Goal: Information Seeking & Learning: Learn about a topic

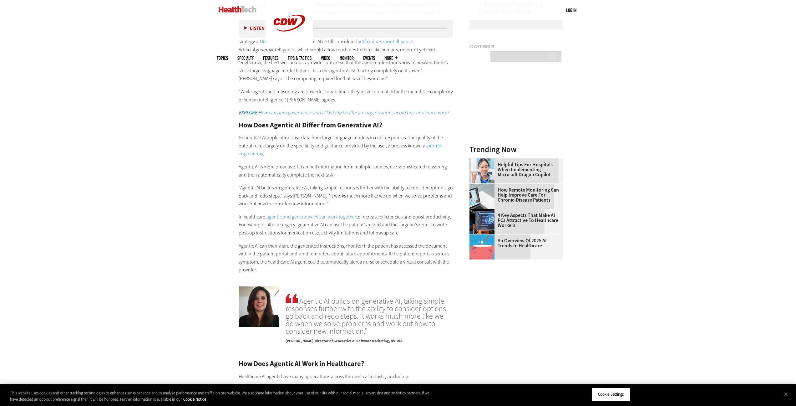
scroll to position [811, 0]
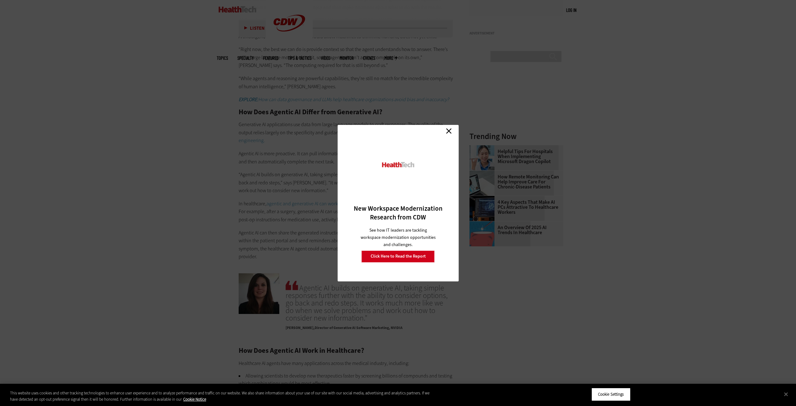
click at [450, 128] on link "Close" at bounding box center [448, 130] width 9 height 9
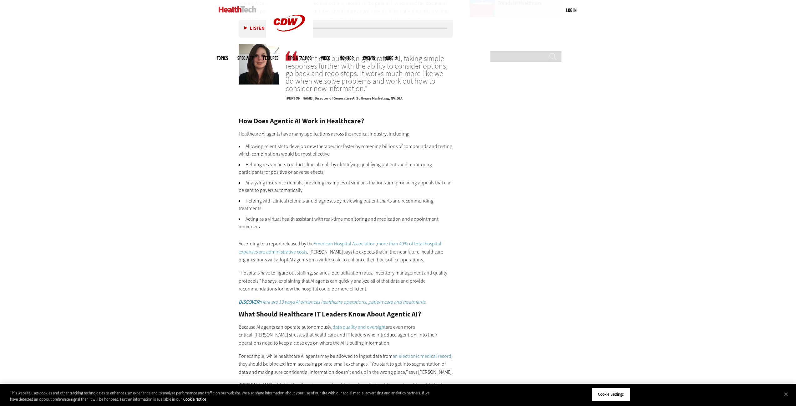
scroll to position [944, 0]
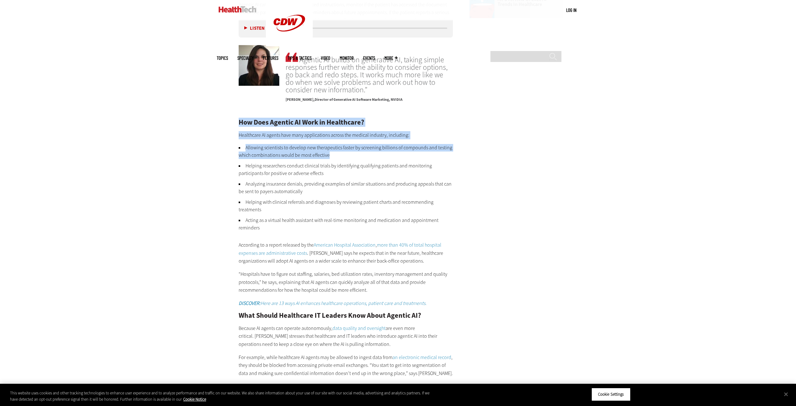
drag, startPoint x: 344, startPoint y: 154, endPoint x: 237, endPoint y: 120, distance: 112.1
click at [237, 120] on article "[DATE] Twitter Facebook LinkedIn Reddit Flipboard Email Artificial Intelligence…" at bounding box center [339, 86] width 227 height 1347
drag, startPoint x: 248, startPoint y: 126, endPoint x: 348, endPoint y: 157, distance: 104.7
click at [348, 157] on div "How Does Agentic AI Work in Healthcare? Healthcare AI agents have many applicat…" at bounding box center [346, 317] width 215 height 397
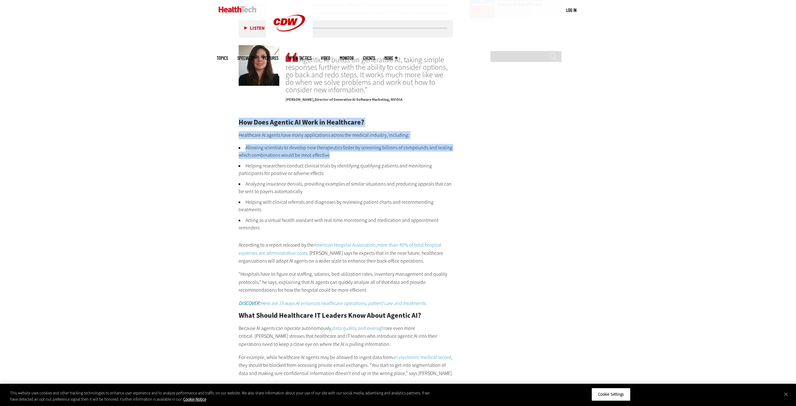
click at [348, 157] on li "Allowing scientists to develop new therapeutics faster by screening billions of…" at bounding box center [346, 151] width 215 height 15
drag, startPoint x: 307, startPoint y: 143, endPoint x: 236, endPoint y: 115, distance: 75.7
click at [236, 115] on article "[DATE] Twitter Facebook LinkedIn Reddit Flipboard Email Artificial Intelligence…" at bounding box center [339, 86] width 227 height 1347
drag, startPoint x: 236, startPoint y: 115, endPoint x: 339, endPoint y: 156, distance: 110.4
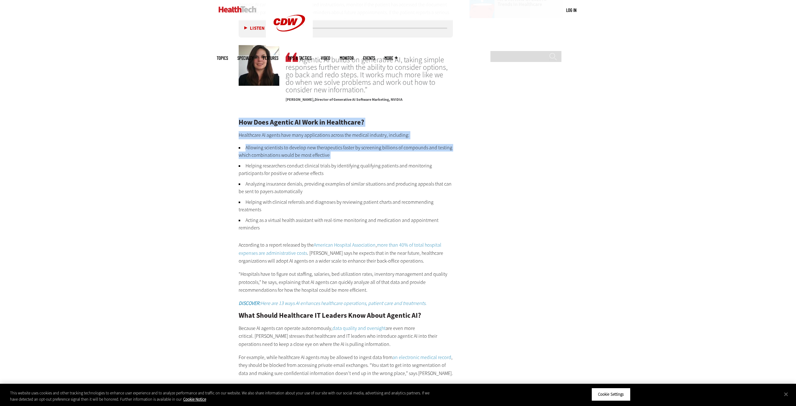
click at [339, 156] on article "[DATE] Twitter Facebook LinkedIn Reddit Flipboard Email Artificial Intelligence…" at bounding box center [339, 86] width 227 height 1347
click at [339, 156] on li "Allowing scientists to develop new therapeutics faster by screening billions of…" at bounding box center [346, 151] width 215 height 15
drag, startPoint x: 339, startPoint y: 156, endPoint x: 236, endPoint y: 122, distance: 108.1
click at [236, 122] on article "[DATE] Twitter Facebook LinkedIn Reddit Flipboard Email Artificial Intelligence…" at bounding box center [339, 86] width 227 height 1347
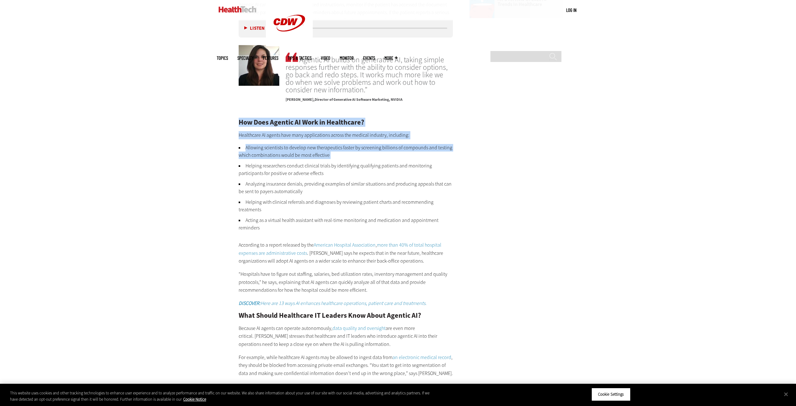
drag, startPoint x: 236, startPoint y: 122, endPoint x: 349, endPoint y: 156, distance: 117.3
click at [349, 156] on article "[DATE] Twitter Facebook LinkedIn Reddit Flipboard Email Artificial Intelligence…" at bounding box center [339, 86] width 227 height 1347
click at [349, 156] on li "Allowing scientists to develop new therapeutics faster by screening billions of…" at bounding box center [346, 151] width 215 height 15
drag, startPoint x: 337, startPoint y: 175, endPoint x: 232, endPoint y: 122, distance: 117.5
click at [232, 122] on article "[DATE] Twitter Facebook LinkedIn Reddit Flipboard Email Artificial Intelligence…" at bounding box center [339, 86] width 227 height 1347
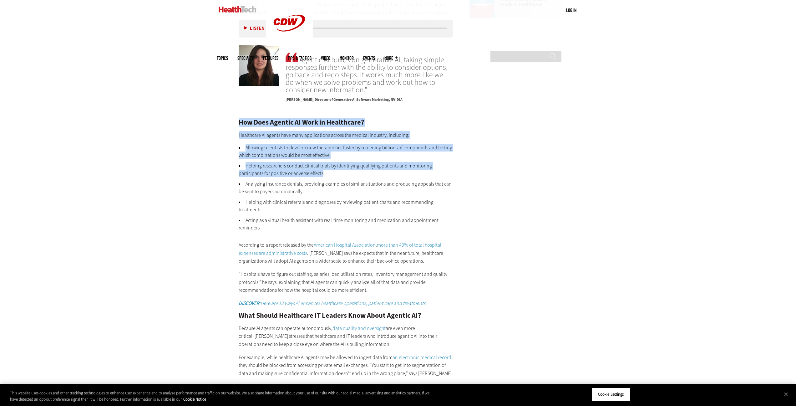
click at [232, 122] on article "[DATE] Twitter Facebook LinkedIn Reddit Flipboard Email Artificial Intelligence…" at bounding box center [339, 86] width 227 height 1347
drag, startPoint x: 232, startPoint y: 122, endPoint x: 322, endPoint y: 189, distance: 111.9
click at [322, 189] on article "[DATE] Twitter Facebook LinkedIn Reddit Flipboard Email Artificial Intelligence…" at bounding box center [339, 86] width 227 height 1347
click at [322, 189] on li "Analyzing insurance denials, providing examples of similar situations and produ…" at bounding box center [346, 187] width 215 height 15
drag, startPoint x: 319, startPoint y: 226, endPoint x: 203, endPoint y: 116, distance: 159.3
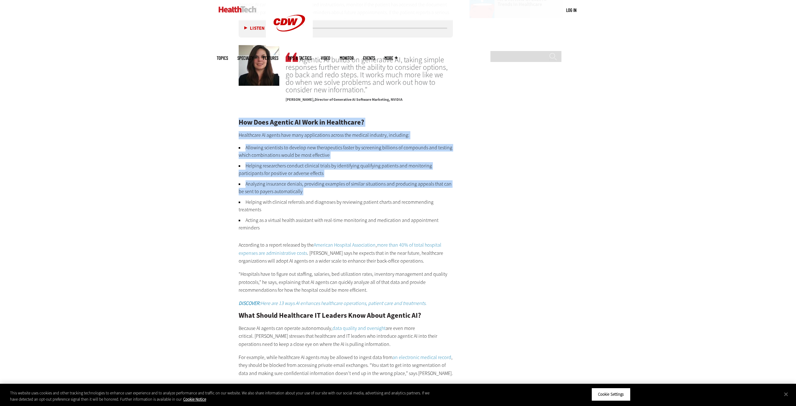
click at [203, 116] on div "Become an Insider Sign up [DATE] to receive premium content! Sign Up MENU Log i…" at bounding box center [398, 4] width 796 height 1897
drag, startPoint x: 301, startPoint y: 229, endPoint x: 217, endPoint y: 115, distance: 141.8
click at [217, 115] on main "Home » Artificial Intelligence Close New Workspace Modernization Research from …" at bounding box center [398, 79] width 363 height 1380
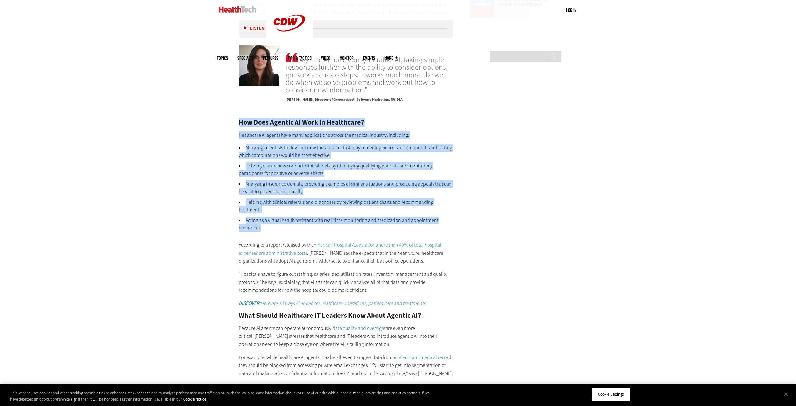
drag, startPoint x: 217, startPoint y: 115, endPoint x: 304, endPoint y: 226, distance: 141.5
click at [304, 226] on main "Home » Artificial Intelligence Close New Workspace Modernization Research from …" at bounding box center [398, 79] width 363 height 1380
click at [304, 226] on li "Acting as a virtual health assistant with real-time monitoring and medication a…" at bounding box center [346, 223] width 215 height 15
drag, startPoint x: 288, startPoint y: 220, endPoint x: 216, endPoint y: 121, distance: 122.3
click at [216, 121] on div "Become an Insider Sign up [DATE] to receive premium content! Sign Up MENU Log i…" at bounding box center [398, 4] width 796 height 1897
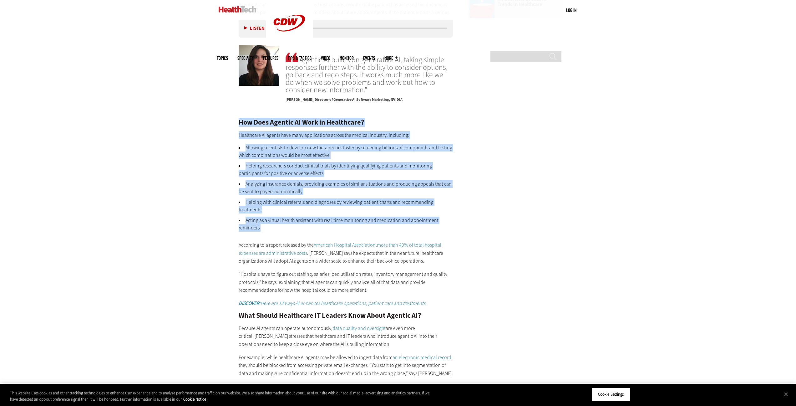
click at [216, 121] on div "Become an Insider Sign up [DATE] to receive premium content! Sign Up MENU Log i…" at bounding box center [398, 4] width 796 height 1897
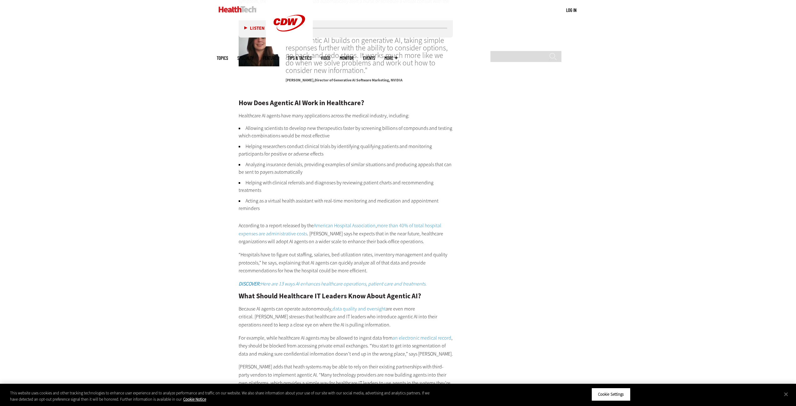
scroll to position [970, 0]
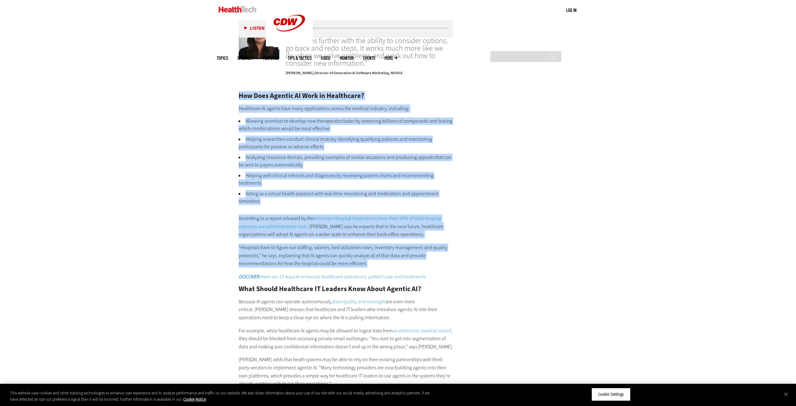
drag, startPoint x: 375, startPoint y: 266, endPoint x: 231, endPoint y: 96, distance: 222.6
click at [231, 96] on article "[DATE] Twitter Facebook LinkedIn Reddit Flipboard Email Artificial Intelligence…" at bounding box center [339, 60] width 227 height 1347
drag, startPoint x: 231, startPoint y: 96, endPoint x: 388, endPoint y: 263, distance: 228.8
click at [388, 263] on article "[DATE] Twitter Facebook LinkedIn Reddit Flipboard Email Artificial Intelligence…" at bounding box center [339, 60] width 227 height 1347
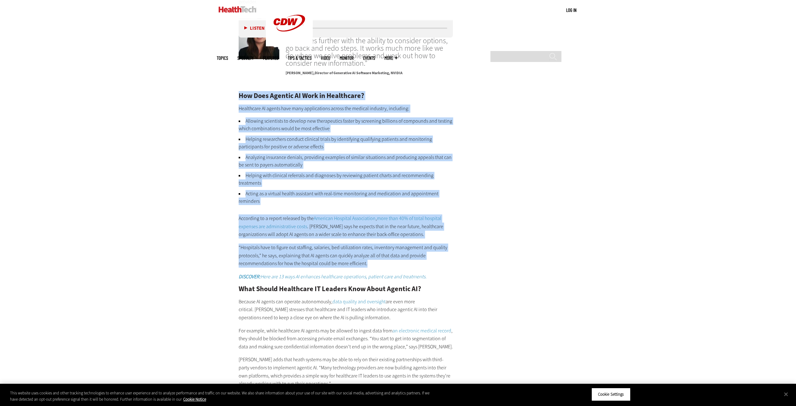
click at [388, 263] on p "“Hospitals have to figure out staffing, salaries, bed utilization rates, invent…" at bounding box center [346, 255] width 215 height 24
drag, startPoint x: 388, startPoint y: 263, endPoint x: 238, endPoint y: 95, distance: 224.4
click at [239, 95] on div "How Does Agentic AI Work in Healthcare? Healthcare AI agents have many applicat…" at bounding box center [346, 290] width 215 height 397
click at [239, 95] on h2 "How Does Agentic AI Work in Healthcare?" at bounding box center [346, 95] width 215 height 7
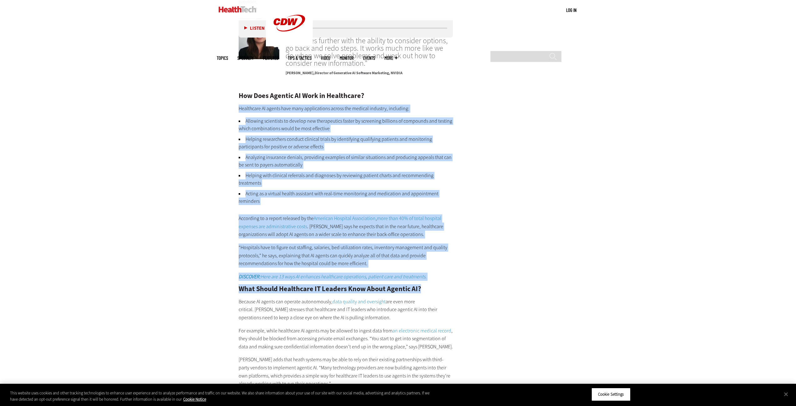
drag, startPoint x: 243, startPoint y: 103, endPoint x: 423, endPoint y: 288, distance: 258.0
click at [423, 288] on article "[DATE] Twitter Facebook LinkedIn Reddit Flipboard Email Artificial Intelligence…" at bounding box center [339, 60] width 227 height 1347
click at [423, 288] on h2 "What Should Healthcare IT Leaders Know About Agentic AI?" at bounding box center [346, 288] width 215 height 7
drag, startPoint x: 423, startPoint y: 288, endPoint x: 221, endPoint y: 96, distance: 278.4
click at [221, 96] on main "Home » Artificial Intelligence Close New Workspace Modernization Research from …" at bounding box center [398, 53] width 363 height 1380
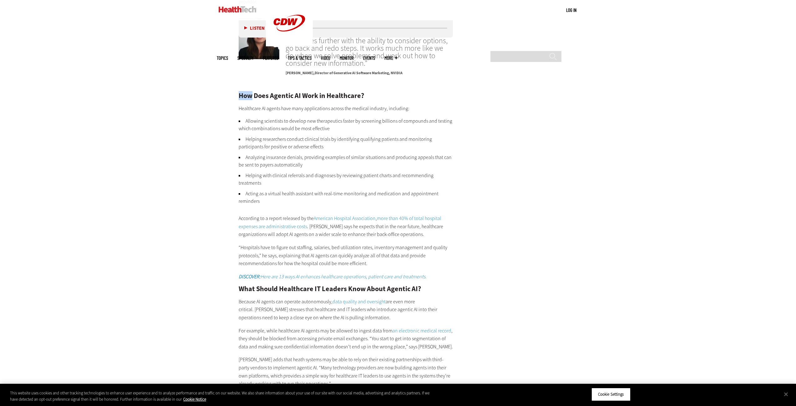
click at [221, 97] on main "Home » Artificial Intelligence Close New Workspace Modernization Research from …" at bounding box center [398, 53] width 363 height 1380
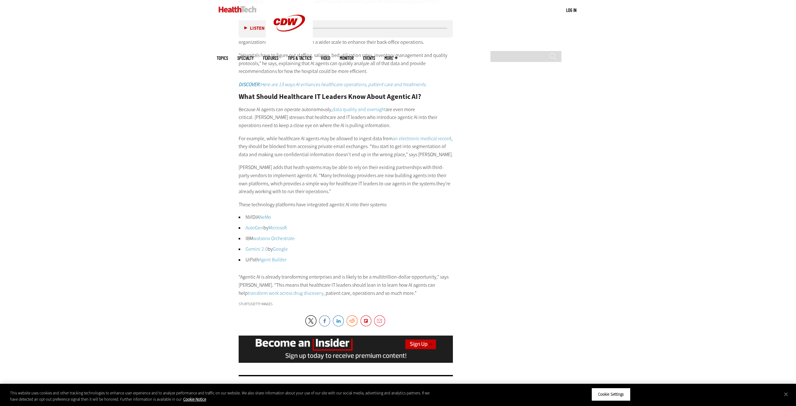
scroll to position [1163, 0]
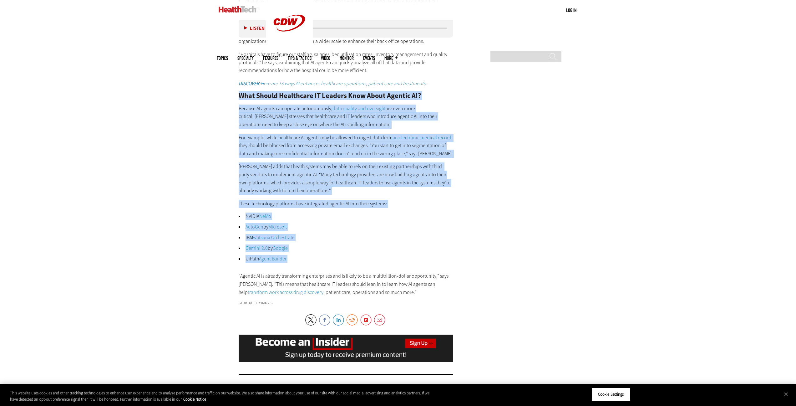
drag, startPoint x: 261, startPoint y: 129, endPoint x: 318, endPoint y: 264, distance: 146.9
click at [318, 264] on div "How Does Agentic AI Work in Healthcare? Healthcare AI agents have many applicat…" at bounding box center [346, 97] width 215 height 397
drag, startPoint x: 318, startPoint y: 264, endPoint x: 231, endPoint y: 97, distance: 188.8
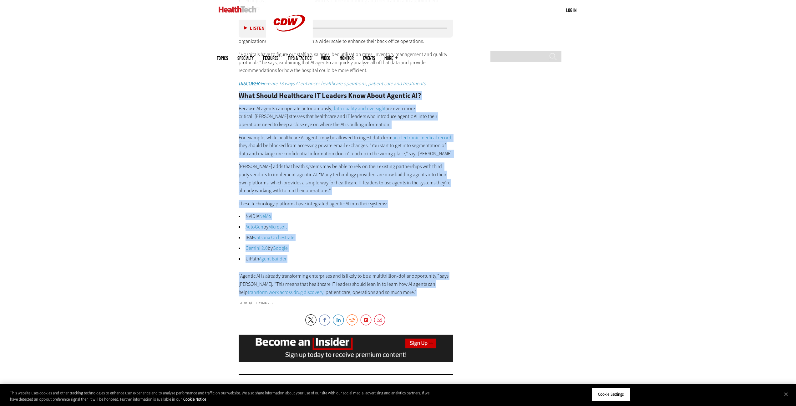
drag, startPoint x: 231, startPoint y: 97, endPoint x: 420, endPoint y: 294, distance: 272.8
click at [420, 294] on p "“Agentic AI is already transforming enterprises and is likely to be a multitril…" at bounding box center [346, 284] width 215 height 24
drag, startPoint x: 420, startPoint y: 294, endPoint x: 224, endPoint y: 103, distance: 273.4
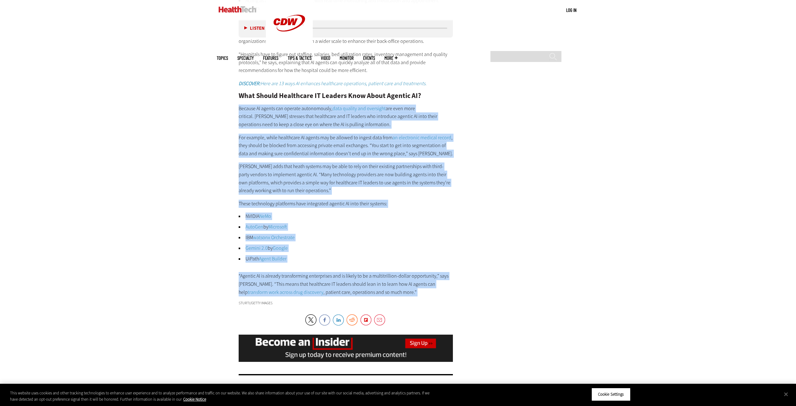
drag, startPoint x: 305, startPoint y: 160, endPoint x: 401, endPoint y: 292, distance: 163.5
click at [401, 292] on p "“Agentic AI is already transforming enterprises and is likely to be a multitril…" at bounding box center [346, 284] width 215 height 24
drag, startPoint x: 401, startPoint y: 292, endPoint x: 223, endPoint y: 94, distance: 266.5
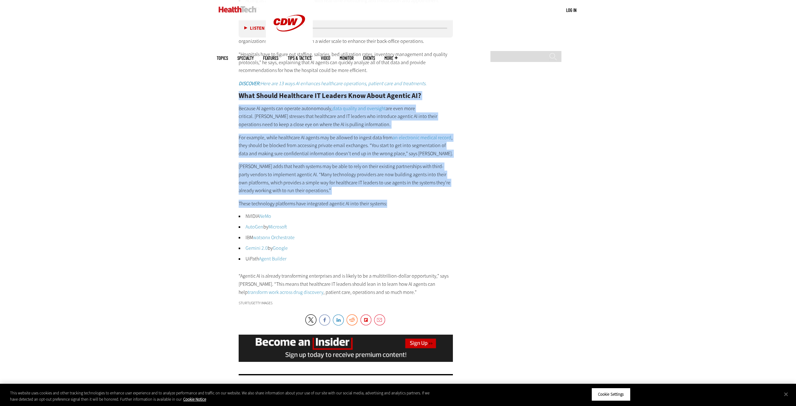
drag, startPoint x: 232, startPoint y: 99, endPoint x: 387, endPoint y: 207, distance: 189.9
click at [387, 207] on div "How Does Agentic AI Work in Healthcare? Healthcare AI agents have many applicat…" at bounding box center [346, 97] width 215 height 397
drag, startPoint x: 389, startPoint y: 207, endPoint x: 213, endPoint y: 94, distance: 208.4
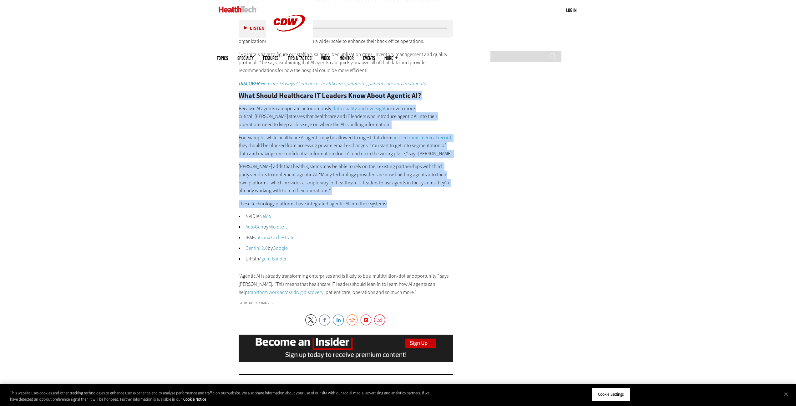
drag, startPoint x: 226, startPoint y: 106, endPoint x: 389, endPoint y: 208, distance: 192.4
click at [389, 208] on div "How Does Agentic AI Work in Healthcare? Healthcare AI agents have many applicat…" at bounding box center [346, 97] width 215 height 397
drag, startPoint x: 395, startPoint y: 204, endPoint x: 222, endPoint y: 98, distance: 203.2
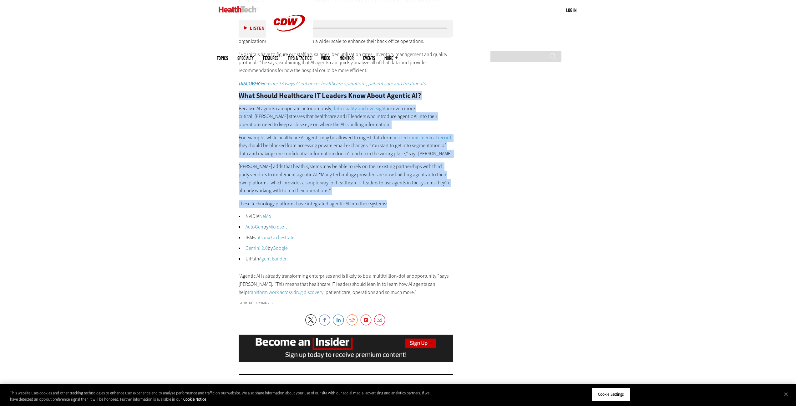
drag, startPoint x: 224, startPoint y: 99, endPoint x: 408, endPoint y: 205, distance: 212.6
click at [408, 205] on p "These technology platforms have integrated agentic AI into their systems:" at bounding box center [346, 204] width 215 height 8
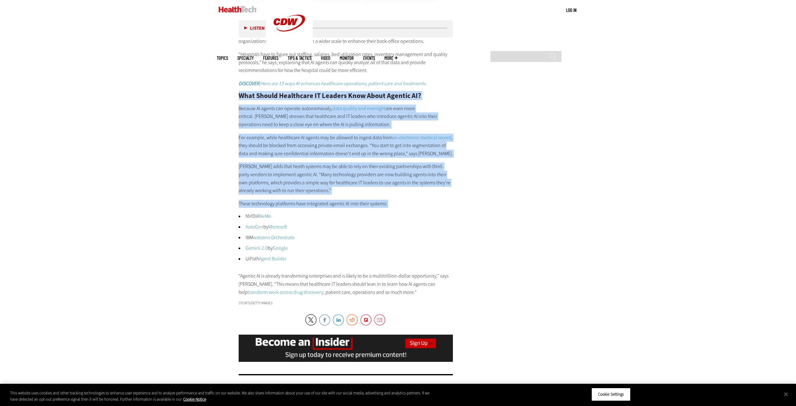
drag, startPoint x: 408, startPoint y: 205, endPoint x: 213, endPoint y: 94, distance: 224.6
drag, startPoint x: 213, startPoint y: 94, endPoint x: 381, endPoint y: 204, distance: 200.7
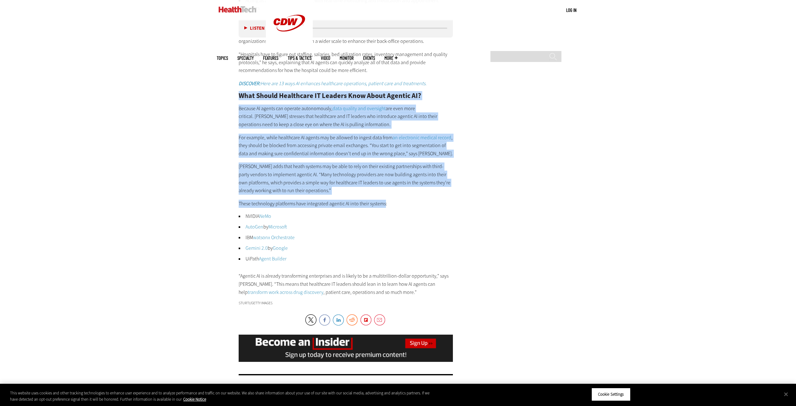
click at [381, 204] on p "These technology platforms have integrated agentic AI into their systems:" at bounding box center [346, 204] width 215 height 8
drag, startPoint x: 392, startPoint y: 201, endPoint x: 221, endPoint y: 98, distance: 199.4
drag, startPoint x: 309, startPoint y: 145, endPoint x: 425, endPoint y: 206, distance: 131.0
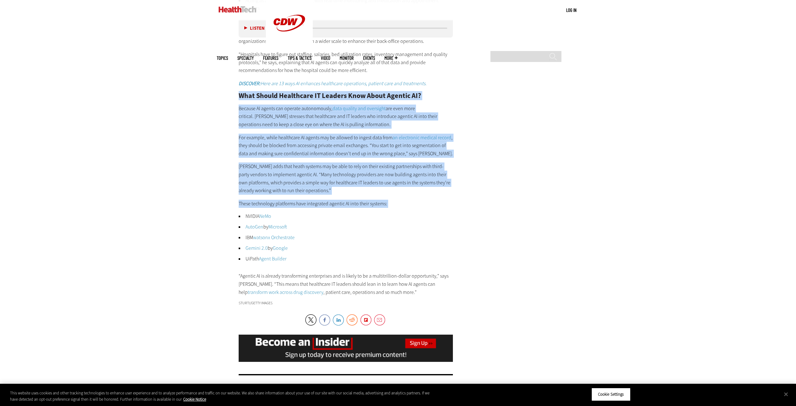
click at [425, 206] on p "These technology platforms have integrated agentic AI into their systems:" at bounding box center [346, 204] width 215 height 8
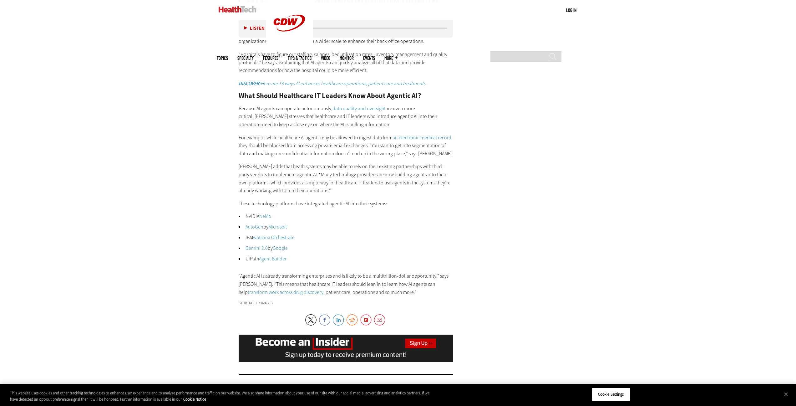
click at [267, 215] on link "NeMo" at bounding box center [265, 216] width 12 height 7
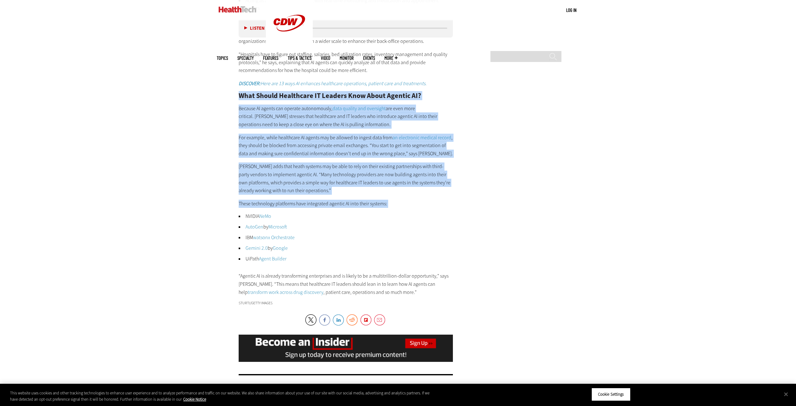
drag, startPoint x: 238, startPoint y: 95, endPoint x: 387, endPoint y: 208, distance: 187.5
click at [387, 208] on div "How Does Agentic AI Work in Healthcare? Healthcare AI agents have many applicat…" at bounding box center [346, 97] width 215 height 397
drag, startPoint x: 384, startPoint y: 206, endPoint x: 236, endPoint y: 93, distance: 186.1
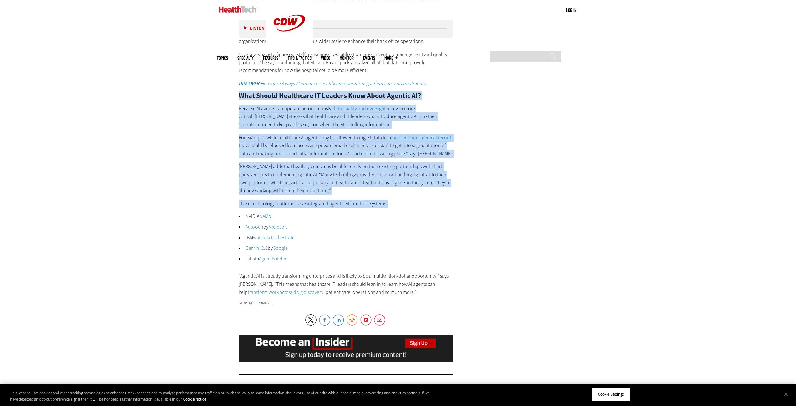
drag, startPoint x: 236, startPoint y: 93, endPoint x: 416, endPoint y: 202, distance: 210.7
click at [416, 202] on p "These technology platforms have integrated agentic AI into their systems:" at bounding box center [346, 204] width 215 height 8
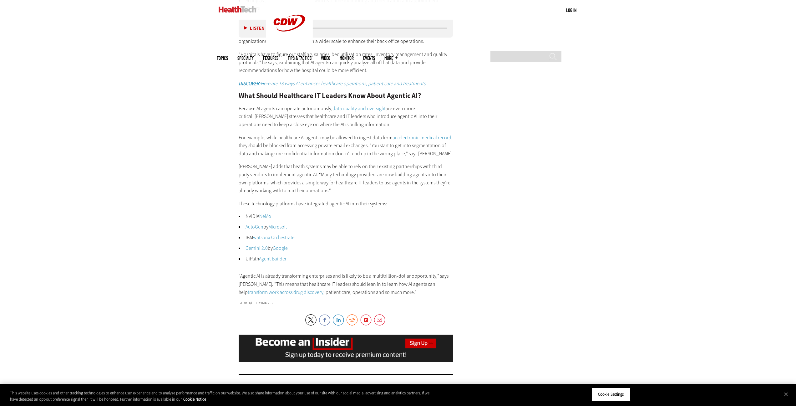
click at [272, 258] on link "Agent Builder" at bounding box center [273, 258] width 28 height 7
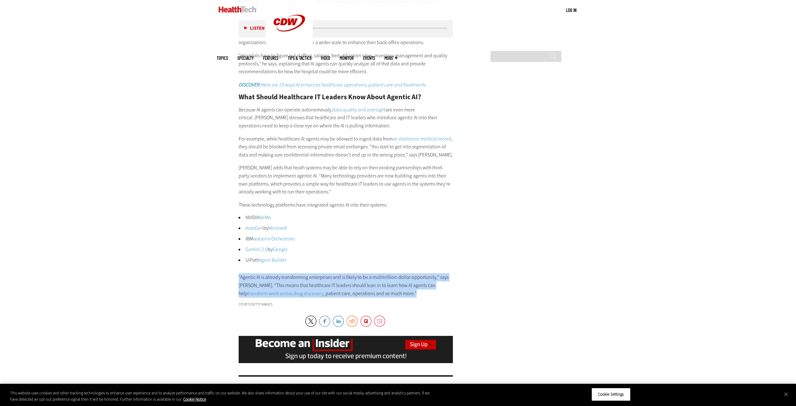
drag, startPoint x: 330, startPoint y: 281, endPoint x: 392, endPoint y: 295, distance: 64.1
click at [392, 295] on p "“Agentic AI is already transforming enterprises and is likely to be a multitril…" at bounding box center [346, 285] width 215 height 24
drag, startPoint x: 392, startPoint y: 295, endPoint x: 346, endPoint y: 264, distance: 55.6
click at [346, 264] on div "How Does Agentic AI Work in Healthcare? Healthcare AI agents have many applicat…" at bounding box center [346, 99] width 215 height 397
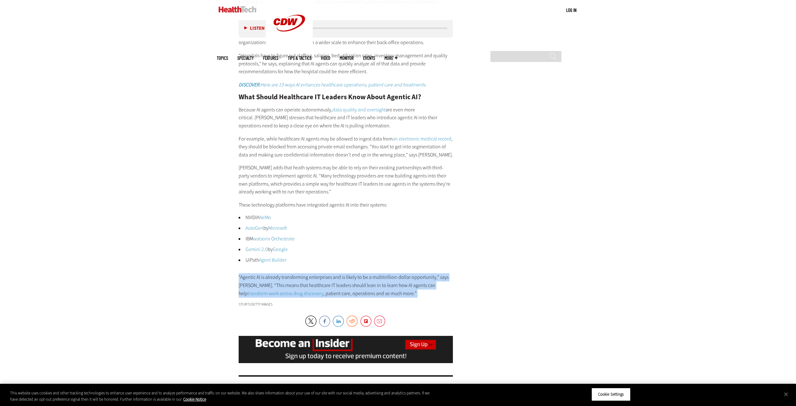
click at [346, 264] on div "How Does Agentic AI Work in Healthcare? Healthcare AI agents have many applicat…" at bounding box center [346, 99] width 215 height 397
drag, startPoint x: 361, startPoint y: 276, endPoint x: 388, endPoint y: 294, distance: 31.8
click at [388, 294] on div "How Does Agentic AI Work in Healthcare? Healthcare AI agents have many applicat…" at bounding box center [346, 99] width 215 height 397
click at [388, 294] on p "“Agentic AI is already transforming enterprises and is likely to be a multitril…" at bounding box center [346, 285] width 215 height 24
drag, startPoint x: 389, startPoint y: 294, endPoint x: 345, endPoint y: 267, distance: 51.2
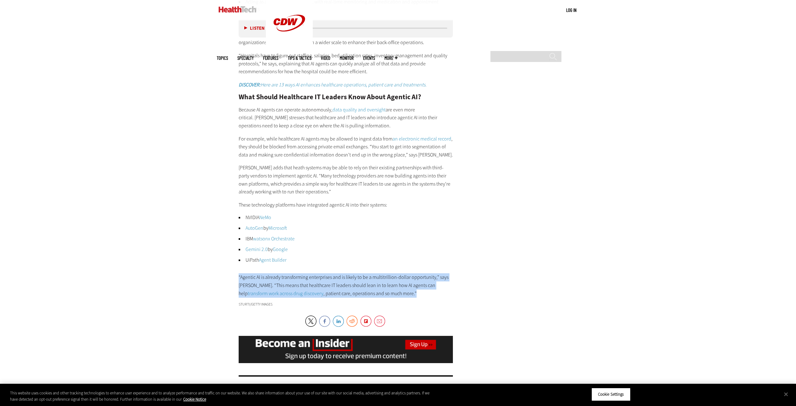
click at [345, 267] on div "How Does Agentic AI Work in Healthcare? Healthcare AI agents have many applicat…" at bounding box center [346, 99] width 215 height 397
drag, startPoint x: 345, startPoint y: 267, endPoint x: 399, endPoint y: 297, distance: 60.8
click at [399, 297] on div "How Does Agentic AI Work in Healthcare? Healthcare AI agents have many applicat…" at bounding box center [346, 99] width 215 height 397
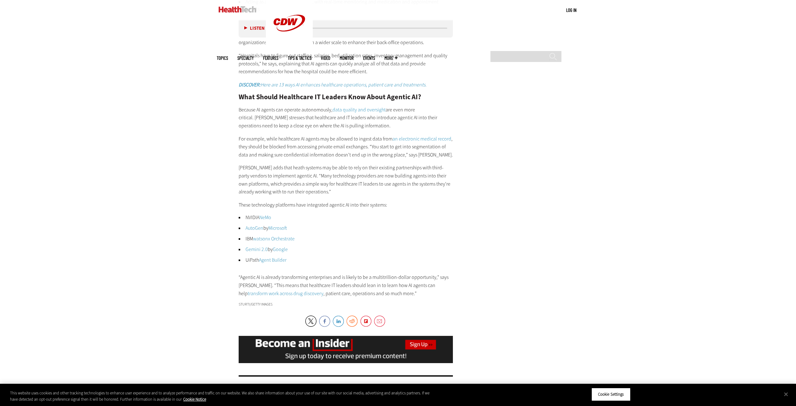
click at [399, 297] on p "“Agentic AI is already transforming enterprises and is likely to be a multitril…" at bounding box center [346, 285] width 215 height 24
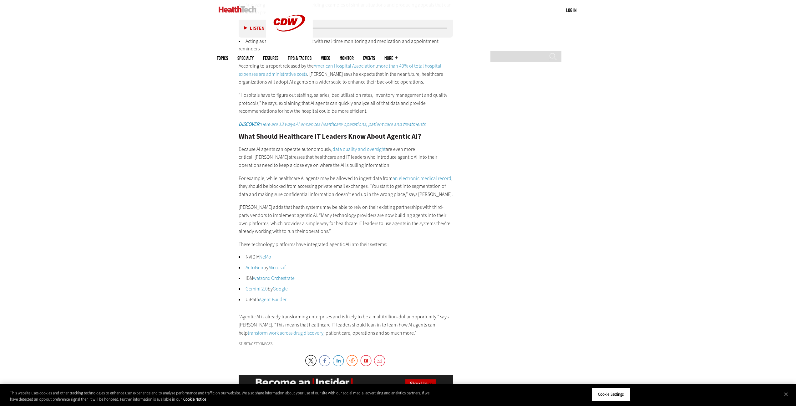
scroll to position [1114, 0]
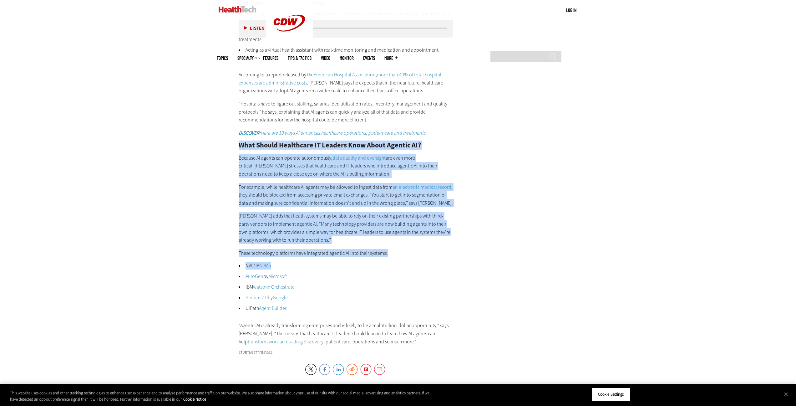
drag, startPoint x: 385, startPoint y: 270, endPoint x: 230, endPoint y: 139, distance: 202.9
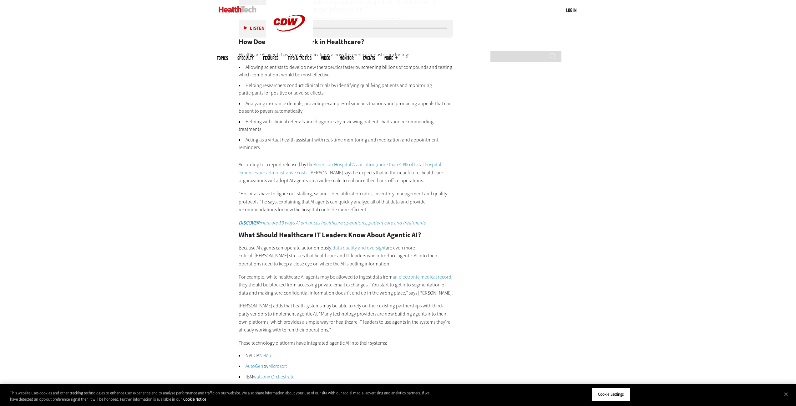
scroll to position [1001, 0]
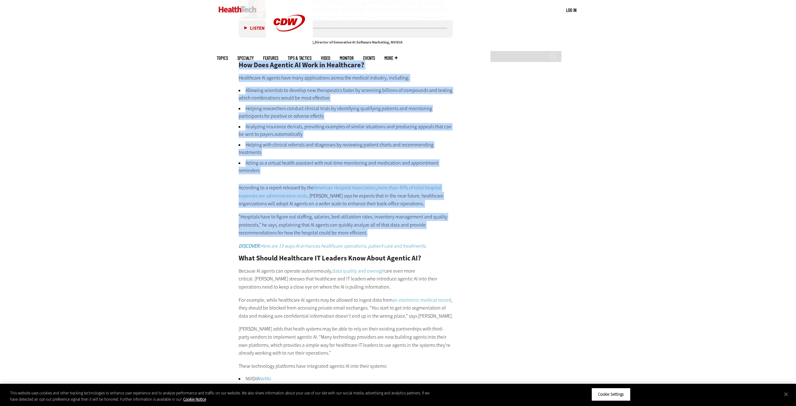
drag, startPoint x: 382, startPoint y: 234, endPoint x: 203, endPoint y: 58, distance: 250.6
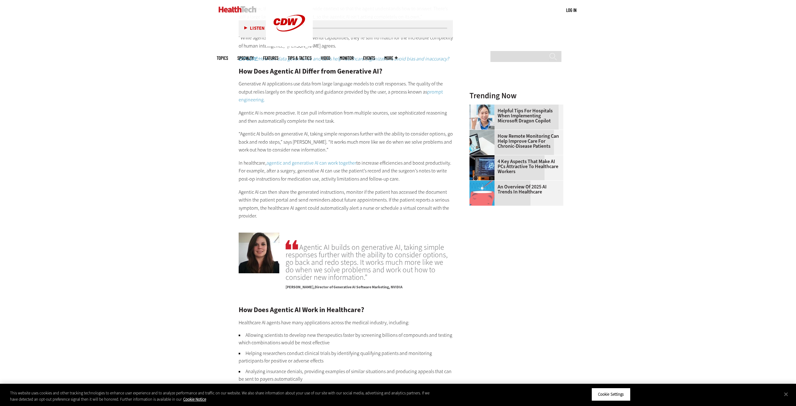
scroll to position [754, 0]
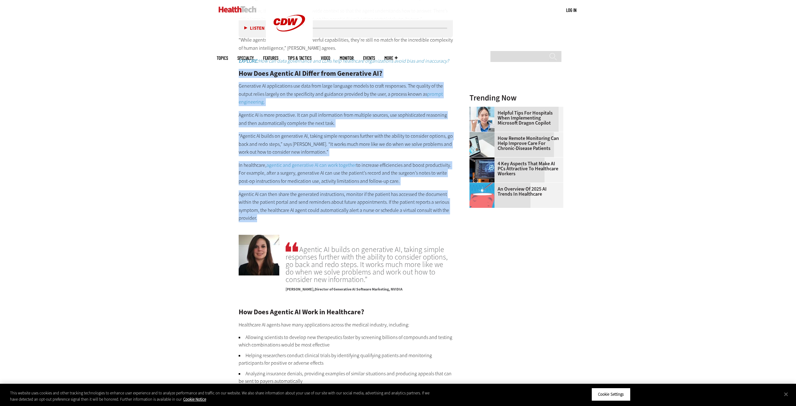
drag, startPoint x: 356, startPoint y: 239, endPoint x: 218, endPoint y: 71, distance: 217.0
click at [218, 71] on main "Home » Artificial Intelligence Close New Workspace Modernization Research from …" at bounding box center [398, 269] width 363 height 1380
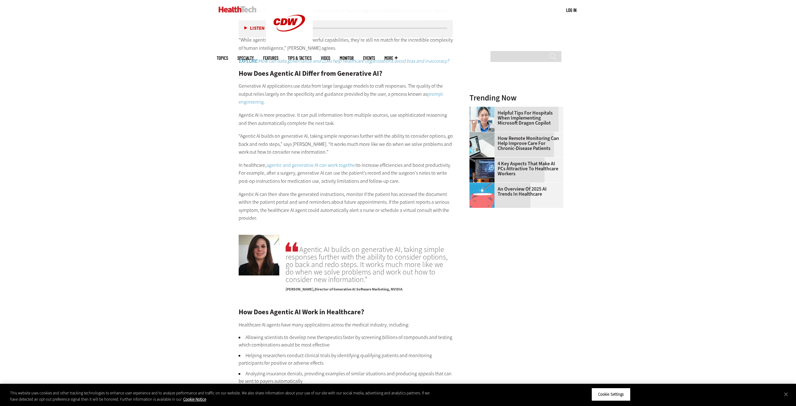
drag, startPoint x: 218, startPoint y: 71, endPoint x: 219, endPoint y: 74, distance: 3.6
click at [218, 71] on main "Home » Artificial Intelligence Close New Workspace Modernization Research from …" at bounding box center [398, 269] width 363 height 1380
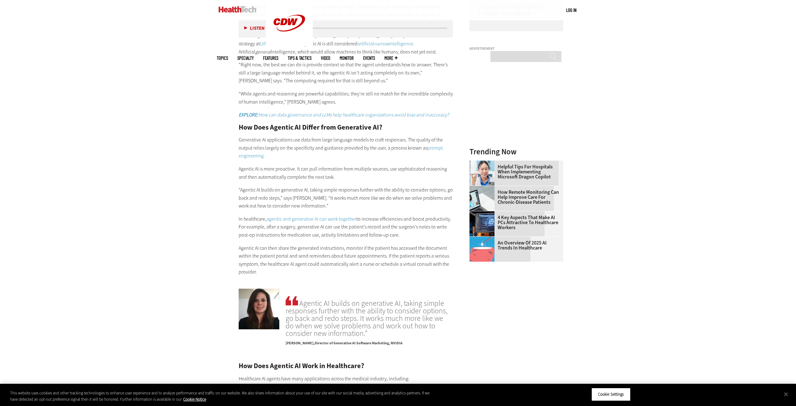
scroll to position [655, 0]
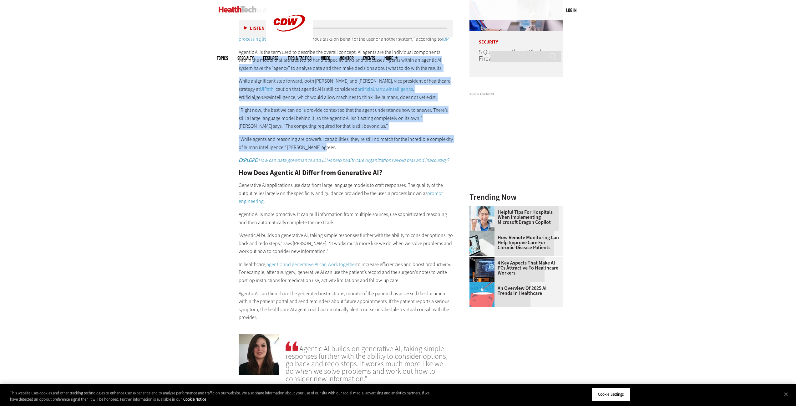
drag, startPoint x: 333, startPoint y: 150, endPoint x: 227, endPoint y: 58, distance: 140.4
click at [227, 58] on article "[DATE] Twitter Facebook LinkedIn Reddit Flipboard Email Artificial Intelligence…" at bounding box center [339, 375] width 227 height 1347
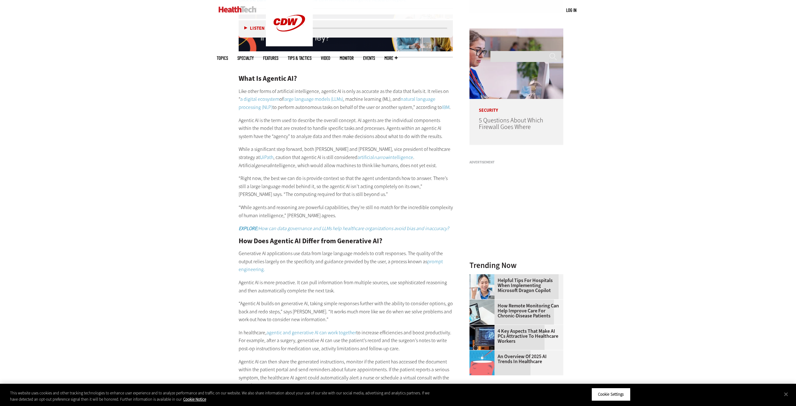
scroll to position [586, 0]
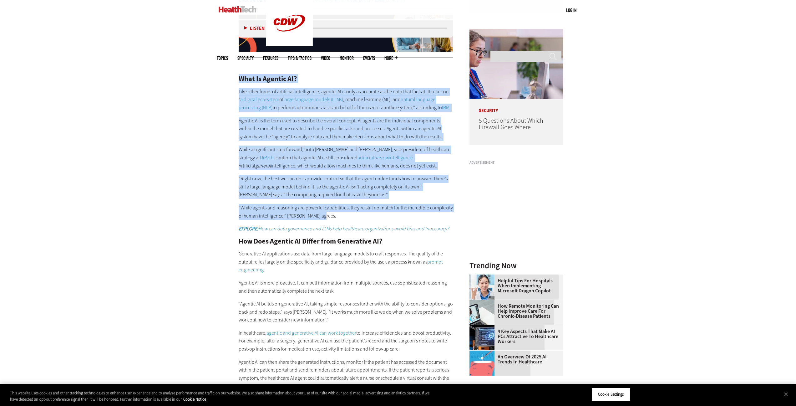
drag, startPoint x: 227, startPoint y: 82, endPoint x: 400, endPoint y: 217, distance: 219.8
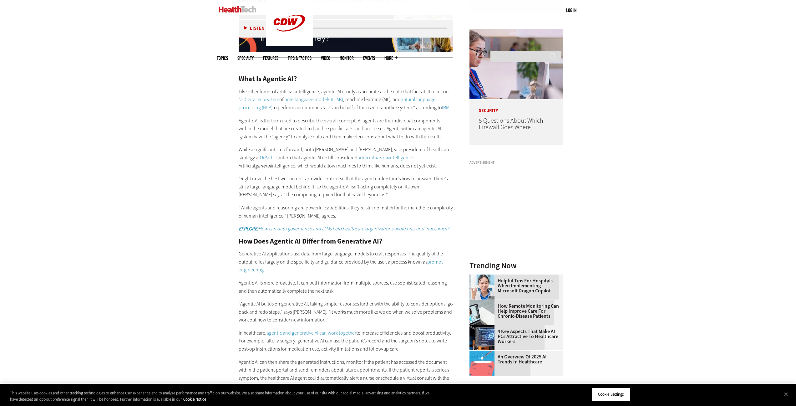
click at [399, 214] on p "“While agents and reasoning are powerful capabilities, they’re still no match f…" at bounding box center [346, 212] width 215 height 16
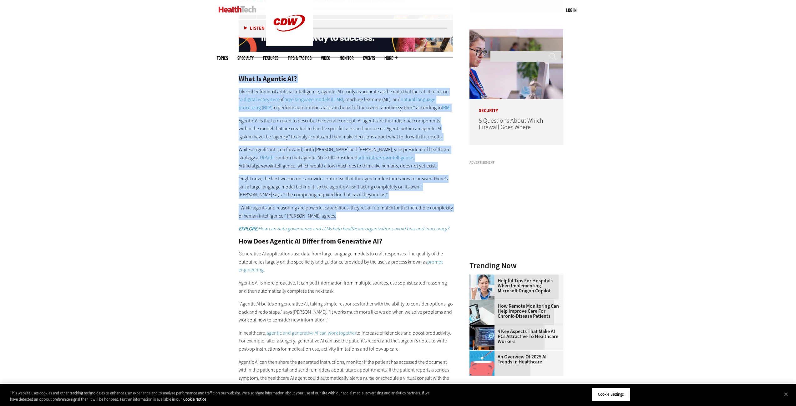
drag, startPoint x: 399, startPoint y: 214, endPoint x: 222, endPoint y: 74, distance: 225.8
drag, startPoint x: 222, startPoint y: 74, endPoint x: 335, endPoint y: 216, distance: 181.5
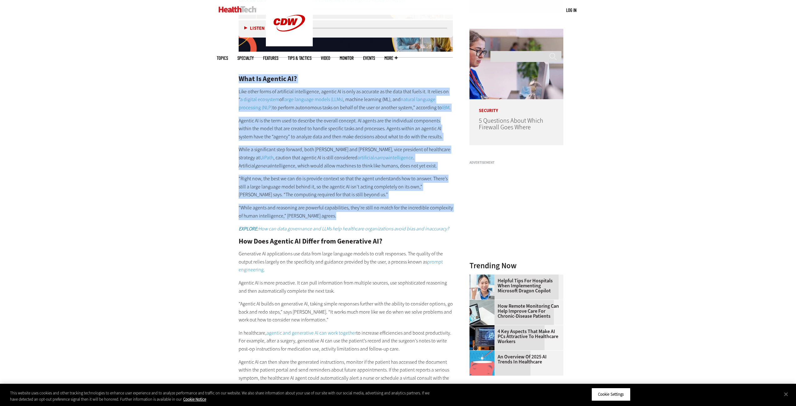
click at [335, 216] on p "“While agents and reasoning are powerful capabilities, they’re still no match f…" at bounding box center [346, 212] width 215 height 16
drag, startPoint x: 335, startPoint y: 216, endPoint x: 218, endPoint y: 79, distance: 180.4
drag, startPoint x: 218, startPoint y: 79, endPoint x: 349, endPoint y: 214, distance: 187.8
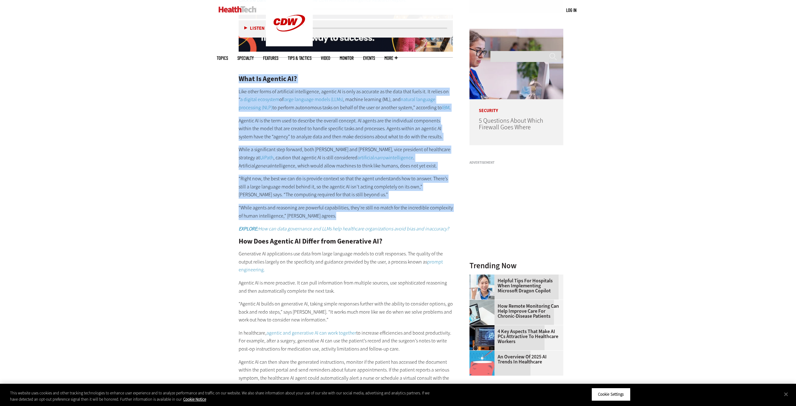
click at [349, 214] on p "“While agents and reasoning are powerful capabilities, they’re still no match f…" at bounding box center [346, 212] width 215 height 16
